Goal: Go to known website: Go to known website

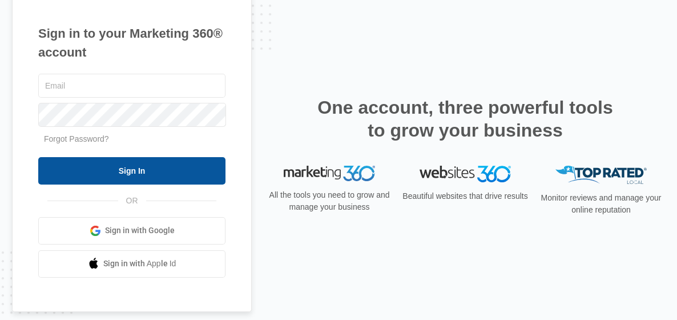
type input "[EMAIL_ADDRESS][DOMAIN_NAME]"
click at [199, 172] on input "Sign In" at bounding box center [131, 170] width 187 height 27
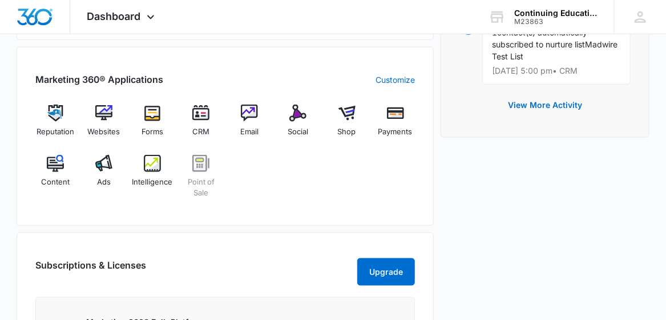
scroll to position [431, 0]
click at [345, 123] on div "Shop" at bounding box center [346, 124] width 39 height 41
